Goal: Task Accomplishment & Management: Use online tool/utility

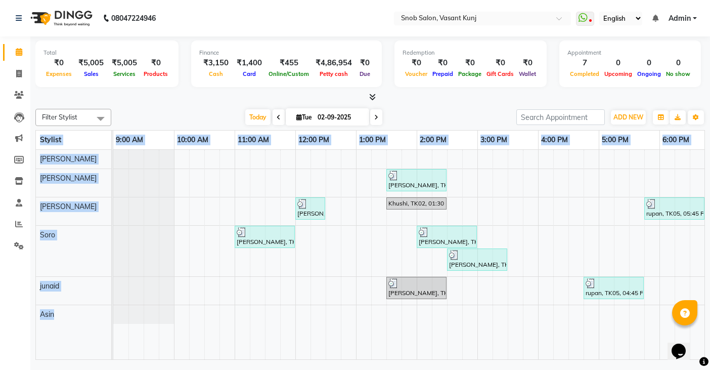
drag, startPoint x: 526, startPoint y: 360, endPoint x: 572, endPoint y: 351, distance: 46.4
click at [572, 351] on div "Total ₹0 Expenses ₹5,005 Sales ₹5,005 Services ₹0 Products Finance ₹3,150 Cash …" at bounding box center [370, 199] width 680 height 326
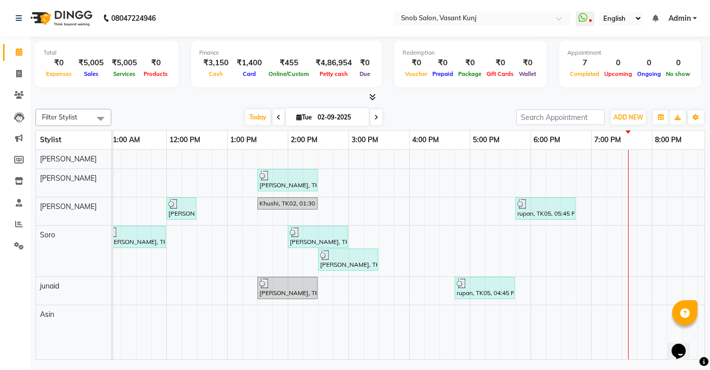
click at [419, 80] on div "Redemption ₹0 Voucher ₹0 Prepaid ₹0 Package ₹0 Gift Cards ₹0 Wallet" at bounding box center [471, 63] width 152 height 47
click at [656, 212] on div "[PERSON_NAME], TK03, 01:30 PM-02:30 PM, Normal Hair Spa [DEMOGRAPHIC_DATA] [PER…" at bounding box center [378, 254] width 789 height 209
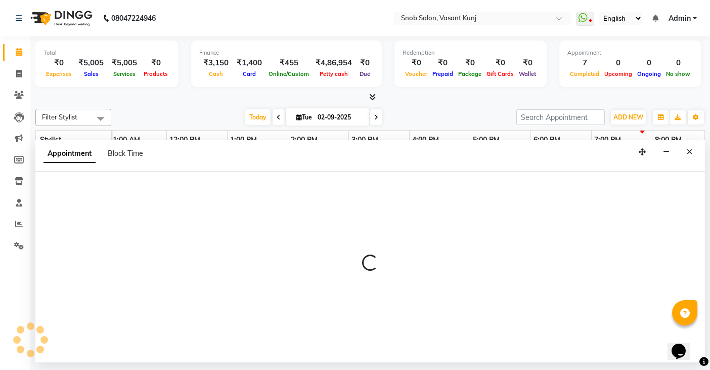
select select "62197"
select select "tentative"
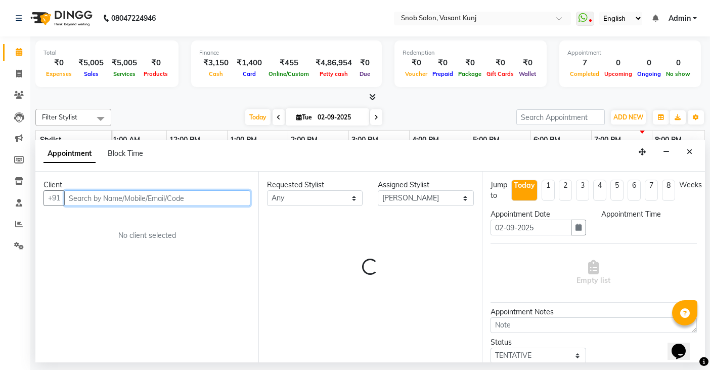
select select "1200"
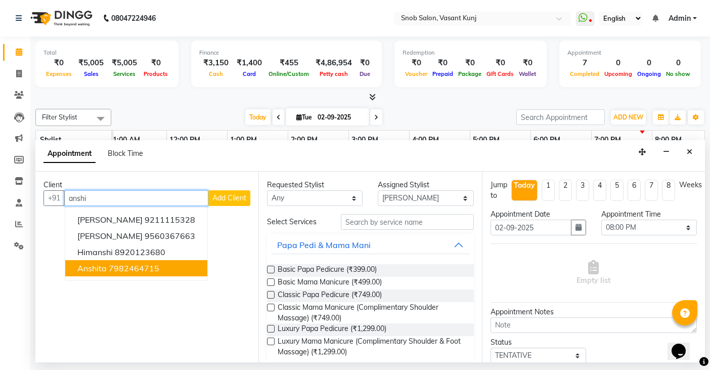
click at [114, 272] on ngb-highlight "7982464715" at bounding box center [134, 268] width 51 height 10
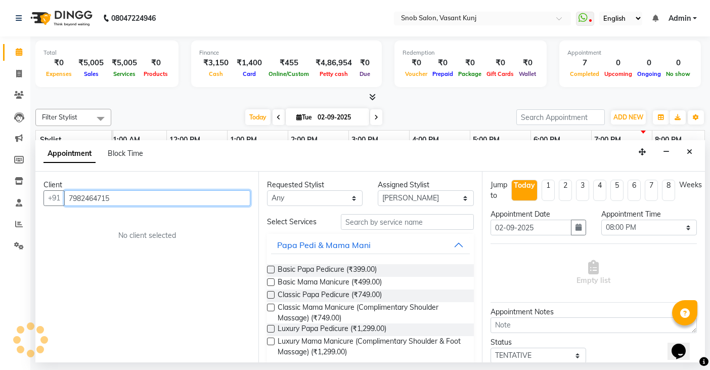
type input "7982464715"
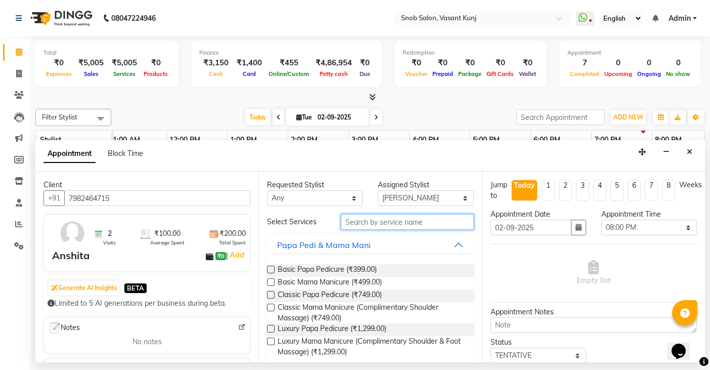
click at [357, 220] on input "text" at bounding box center [407, 222] width 133 height 16
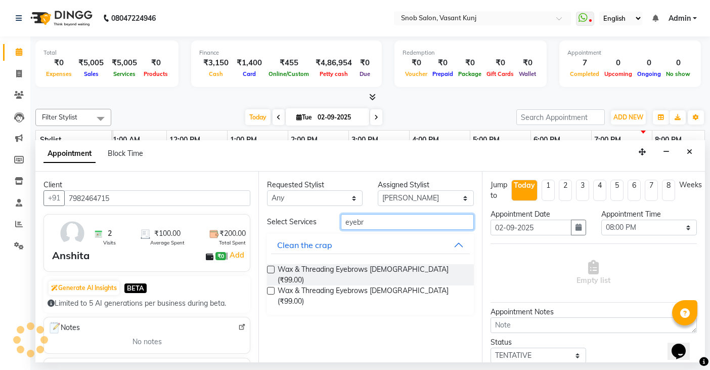
type input "eyebr"
click at [272, 268] on label at bounding box center [271, 270] width 8 height 8
click at [272, 268] on input "checkbox" at bounding box center [270, 270] width 7 height 7
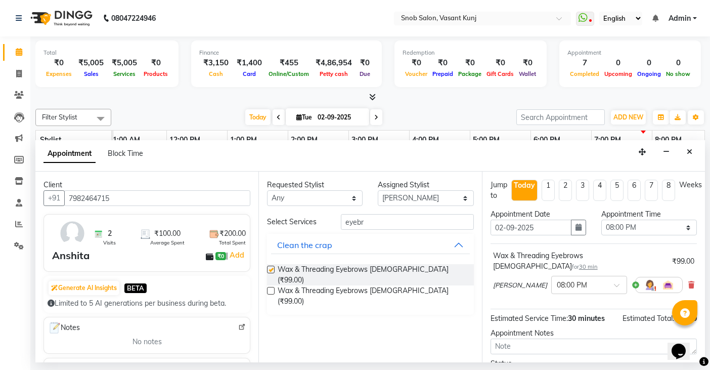
checkbox input "false"
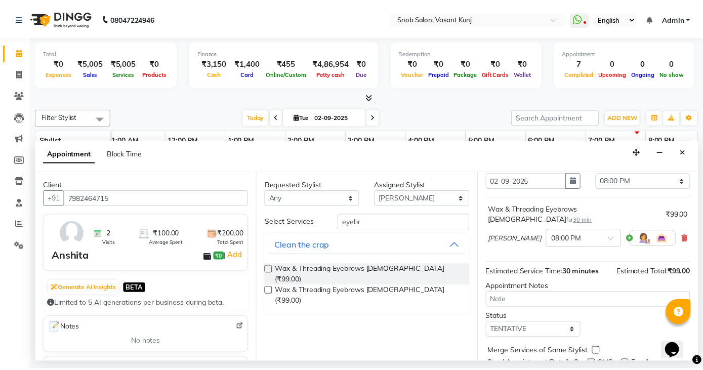
scroll to position [75, 0]
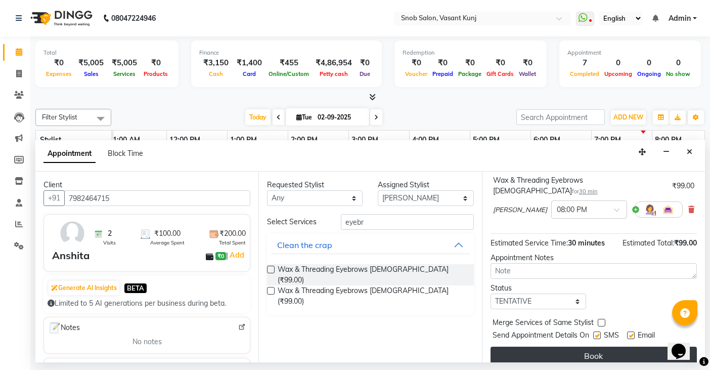
click at [551, 346] on button "Book" at bounding box center [594, 355] width 206 height 18
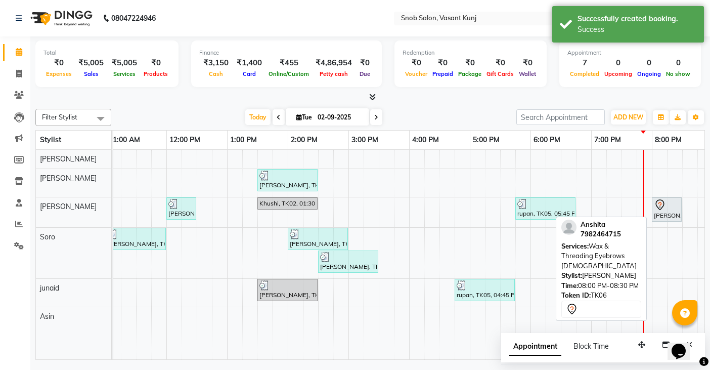
click at [665, 207] on icon at bounding box center [660, 205] width 12 height 12
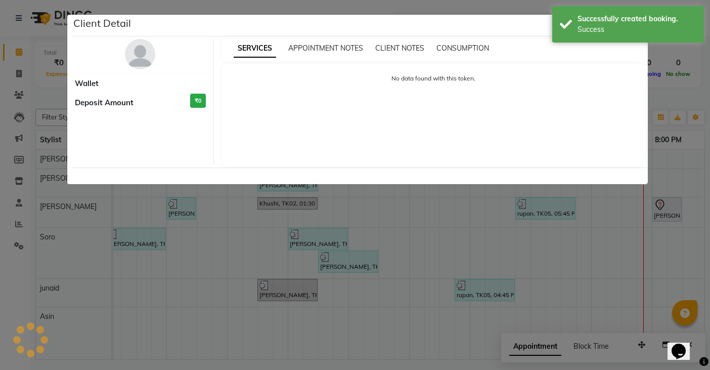
select select "7"
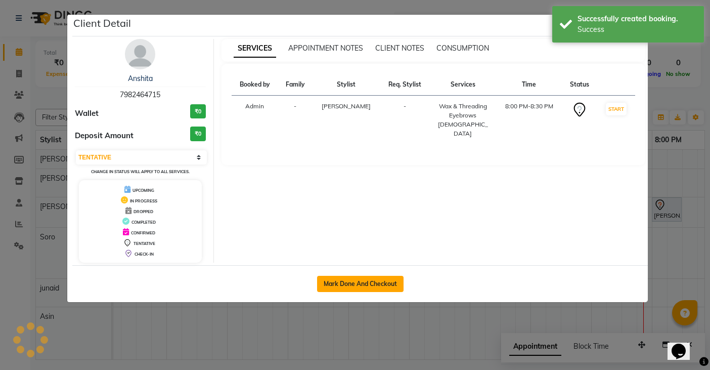
click at [374, 284] on button "Mark Done And Checkout" at bounding box center [360, 284] width 86 height 16
select select "service"
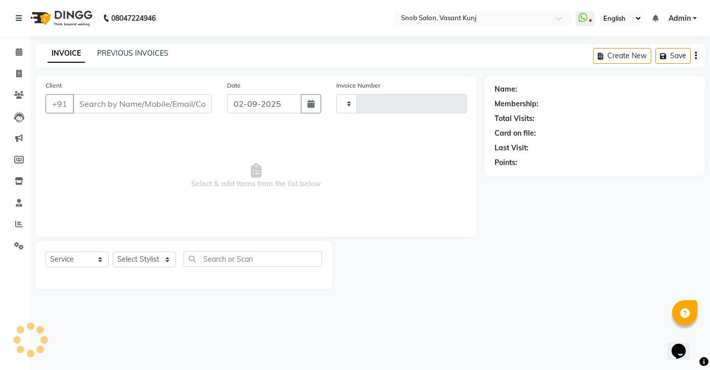
type input "0697"
select select "7175"
type input "7982464715"
select select "62197"
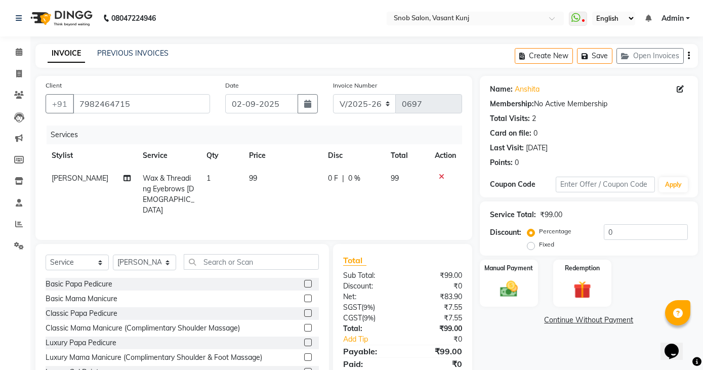
click at [261, 179] on td "99" at bounding box center [282, 194] width 79 height 55
select select "62197"
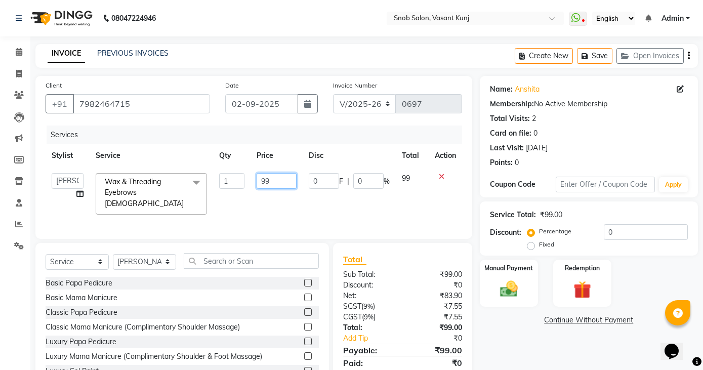
click at [274, 177] on input "99" at bounding box center [276, 181] width 40 height 16
type input "9"
type input "50"
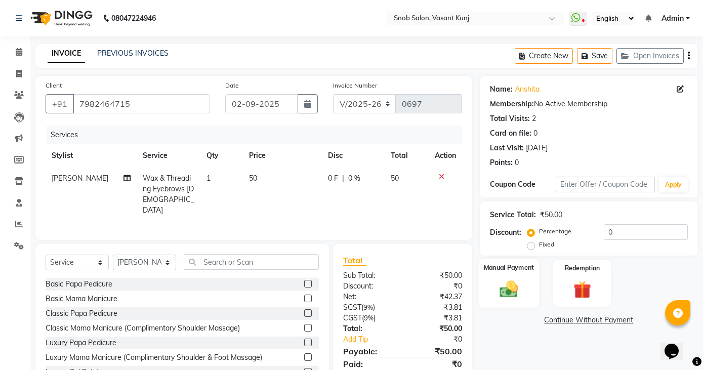
click at [510, 283] on img at bounding box center [509, 288] width 30 height 21
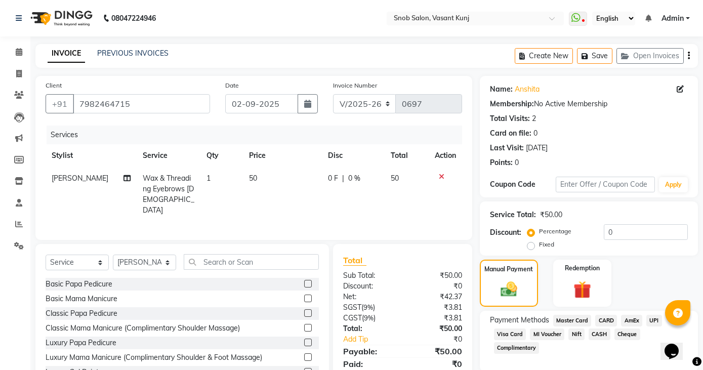
click at [598, 330] on span "CASH" at bounding box center [599, 334] width 22 height 12
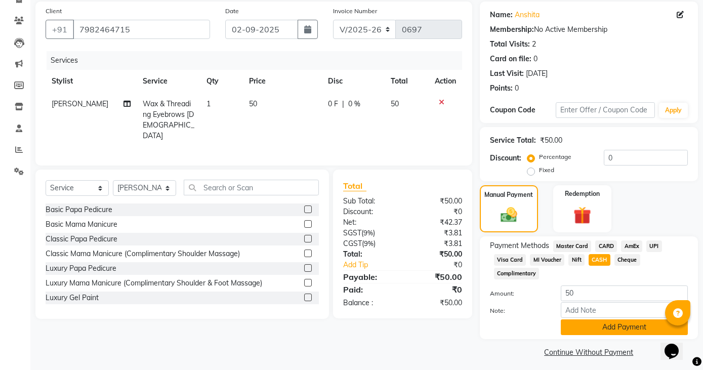
scroll to position [79, 0]
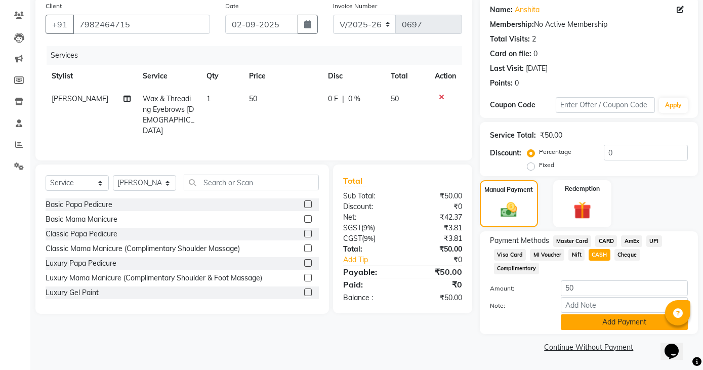
click at [590, 325] on button "Add Payment" at bounding box center [623, 322] width 127 height 16
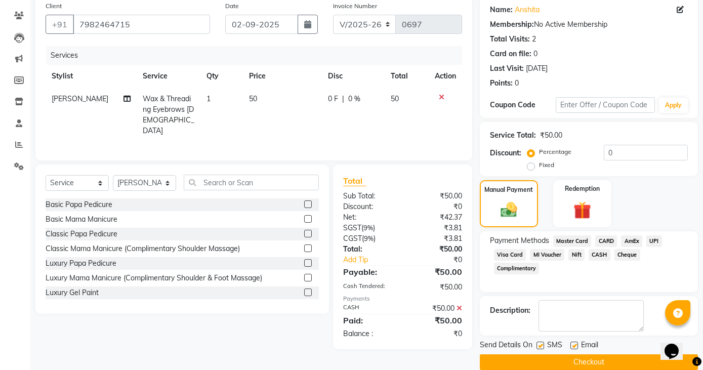
click at [565, 357] on button "Checkout" at bounding box center [589, 362] width 218 height 16
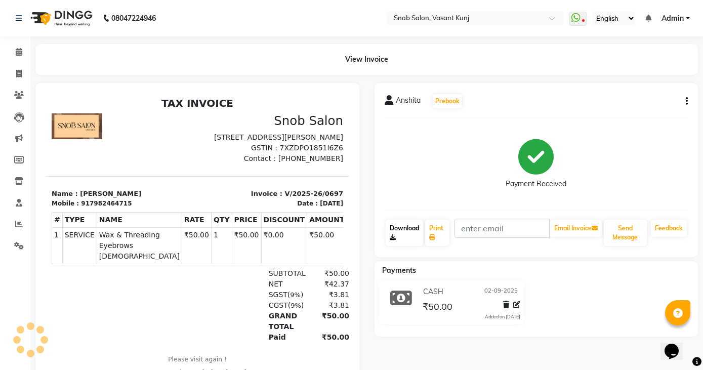
click at [399, 224] on link "Download" at bounding box center [404, 233] width 38 height 26
